Goal: Task Accomplishment & Management: Use online tool/utility

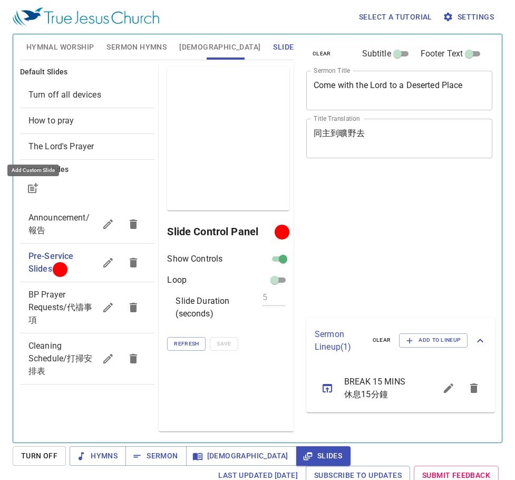
scroll to position [5, 0]
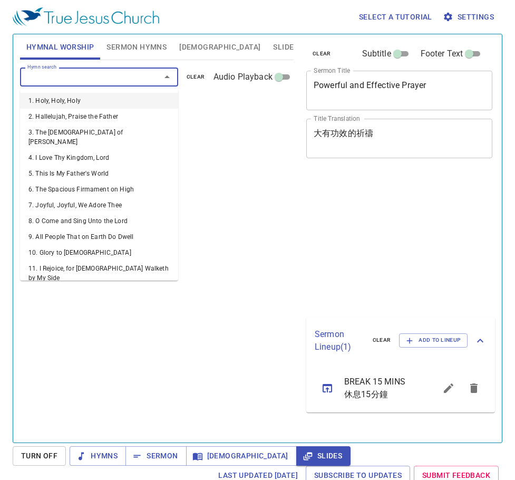
scroll to position [5, 0]
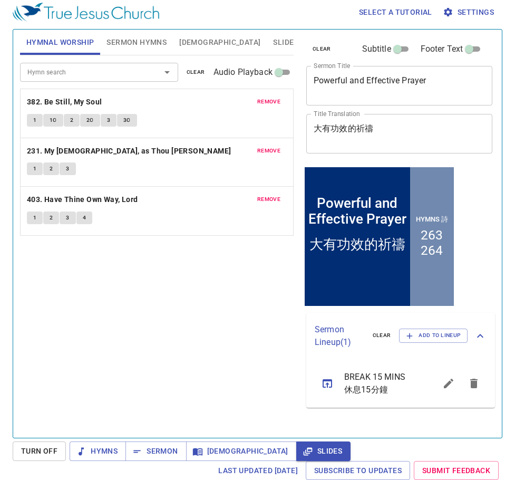
scroll to position [5, 0]
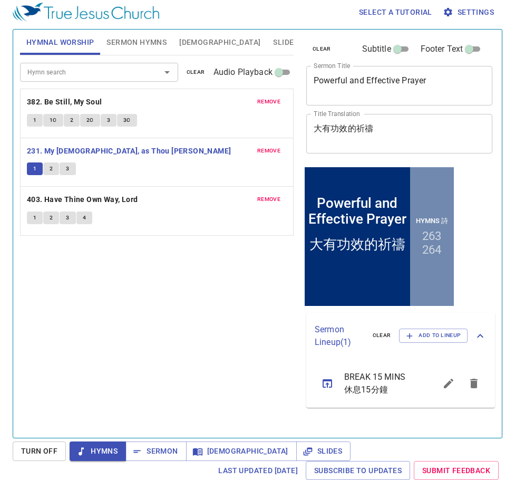
scroll to position [5, 0]
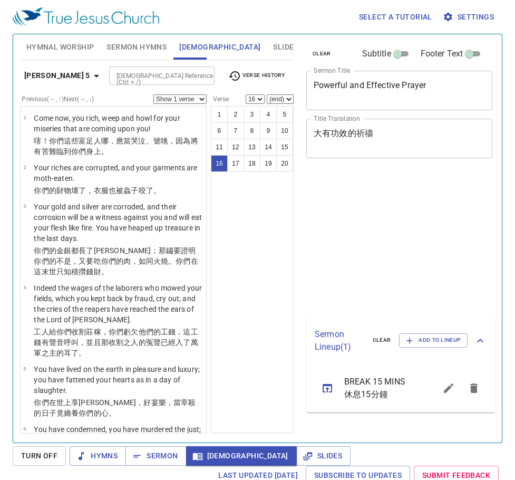
select select "16"
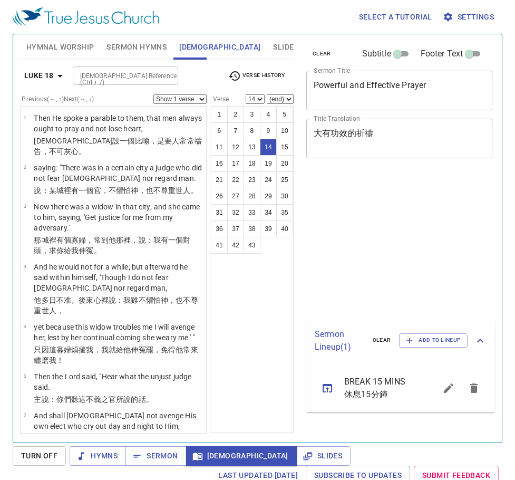
select select "14"
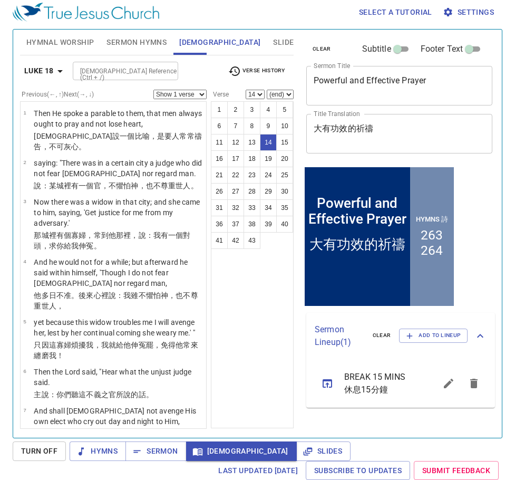
scroll to position [545, 0]
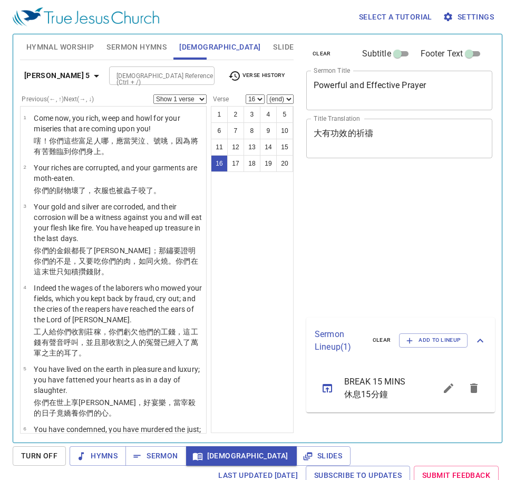
select select "16"
select select "15"
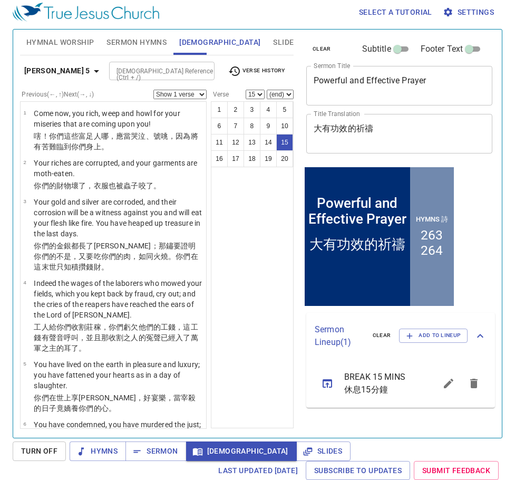
scroll to position [755, 0]
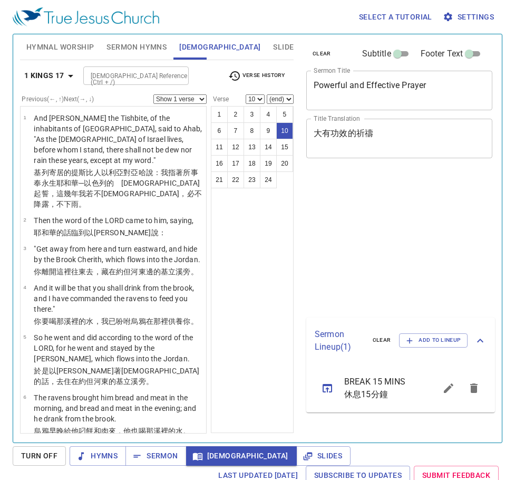
select select "10"
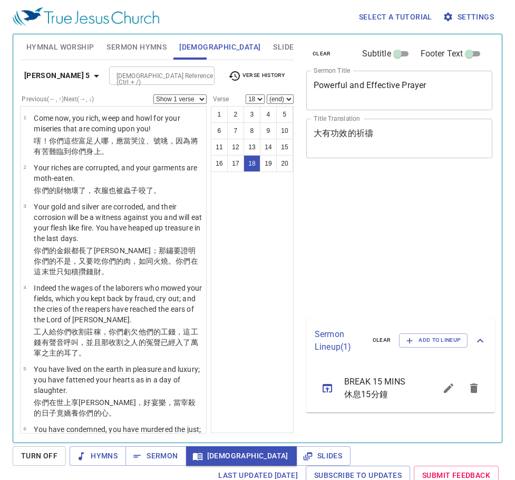
select select "18"
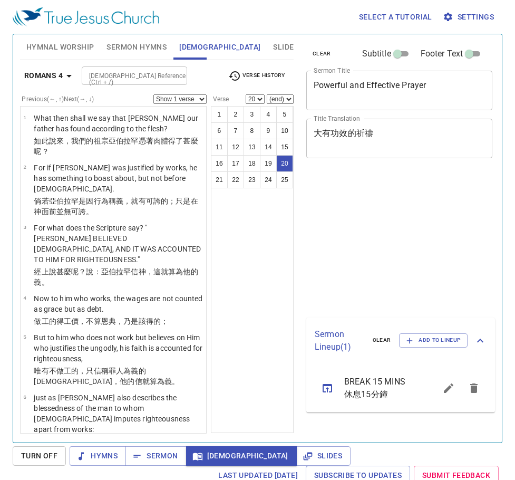
select select "20"
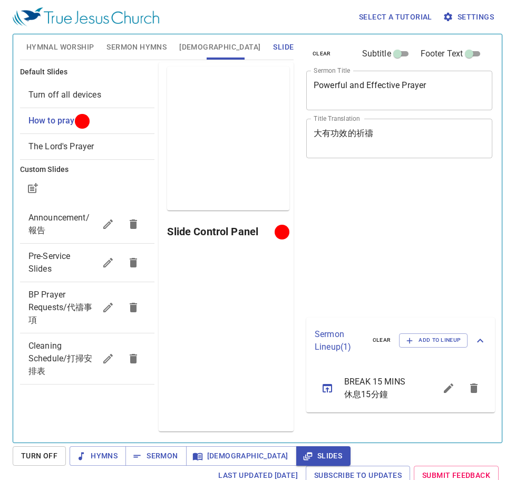
scroll to position [5, 0]
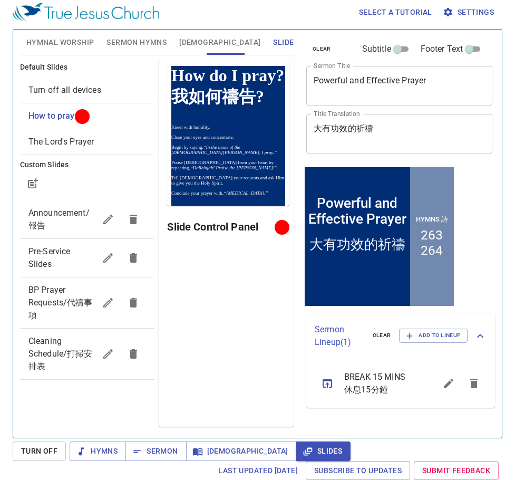
scroll to position [5, 0]
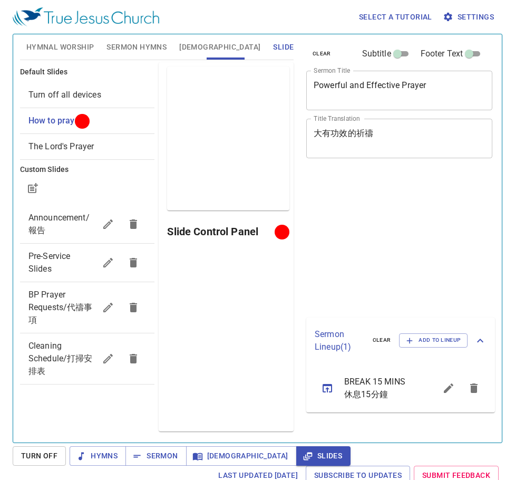
scroll to position [5, 0]
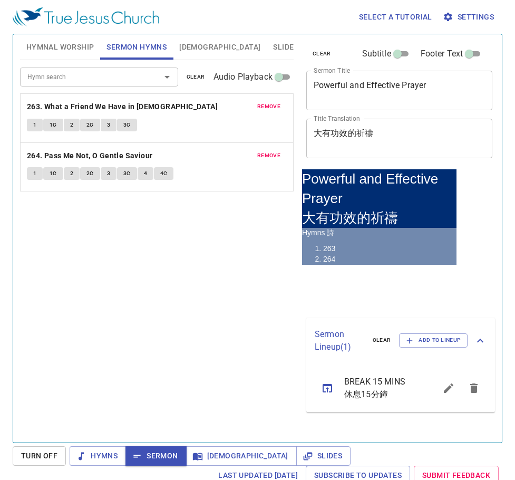
scroll to position [5, 0]
